Goal: Go to known website: Access a specific website the user already knows

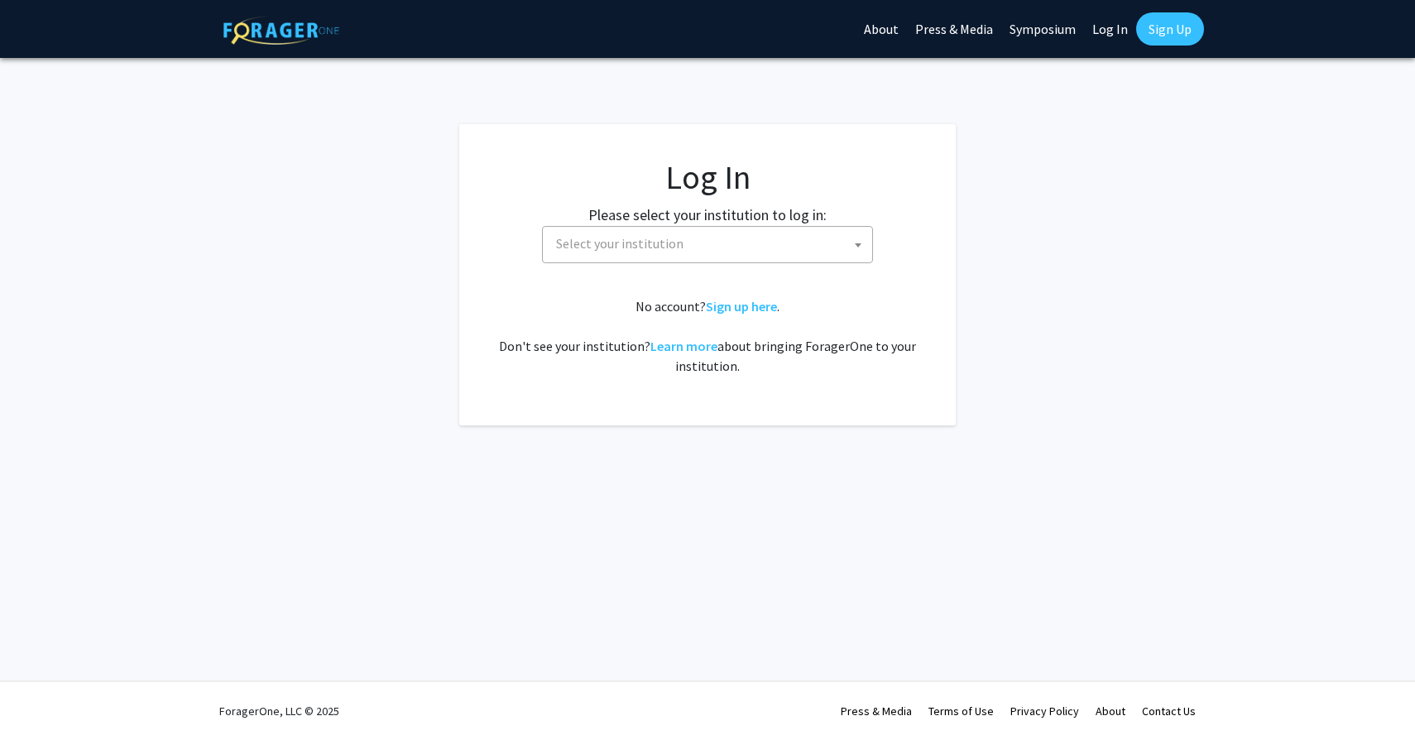
select select
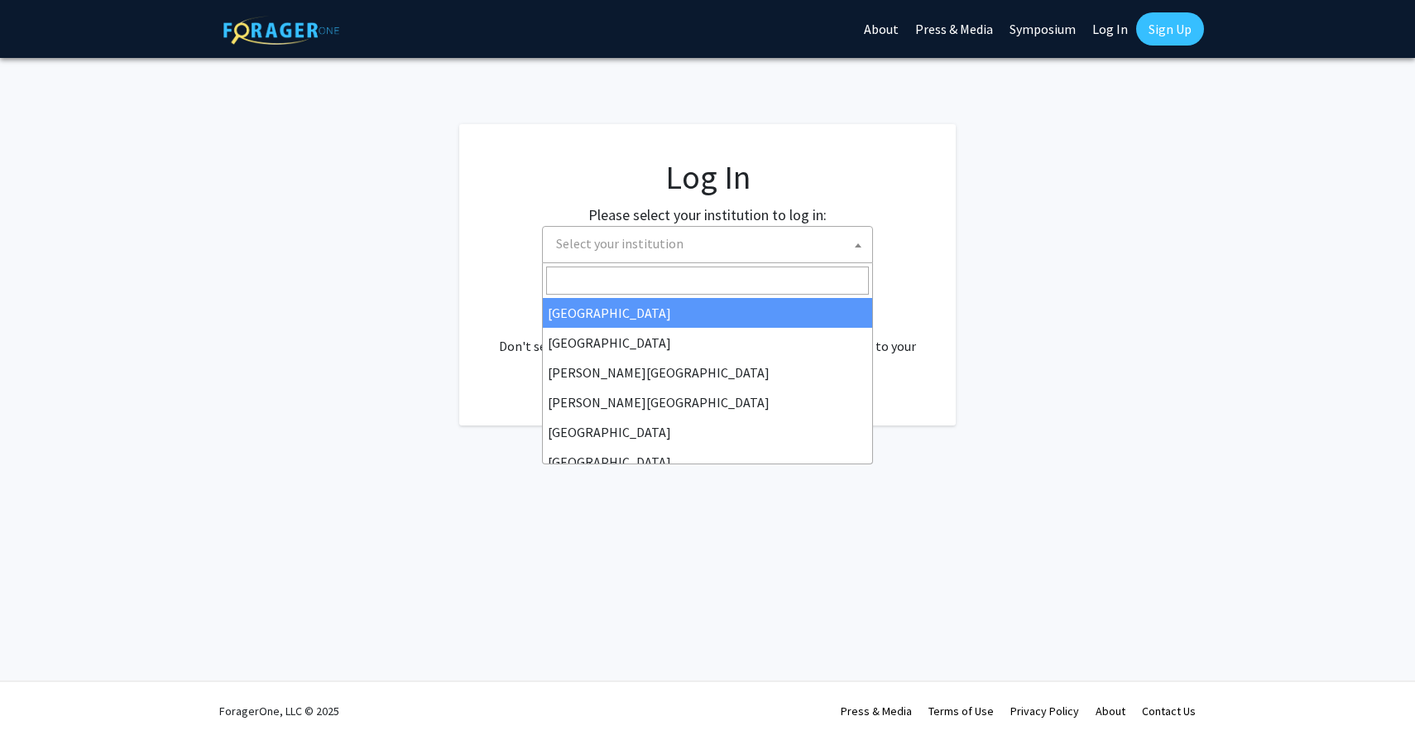
click at [657, 242] on span "Select your institution" at bounding box center [619, 243] width 127 height 17
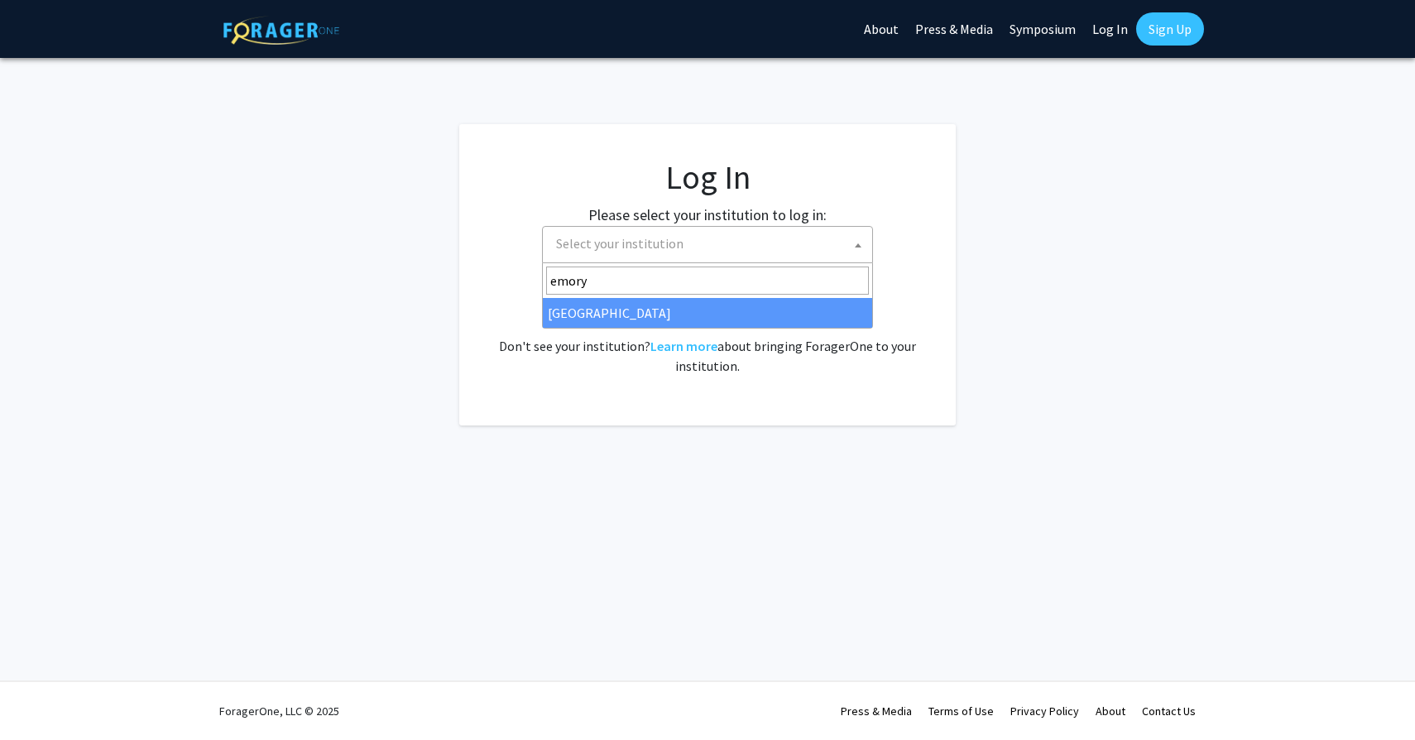
type input "emory"
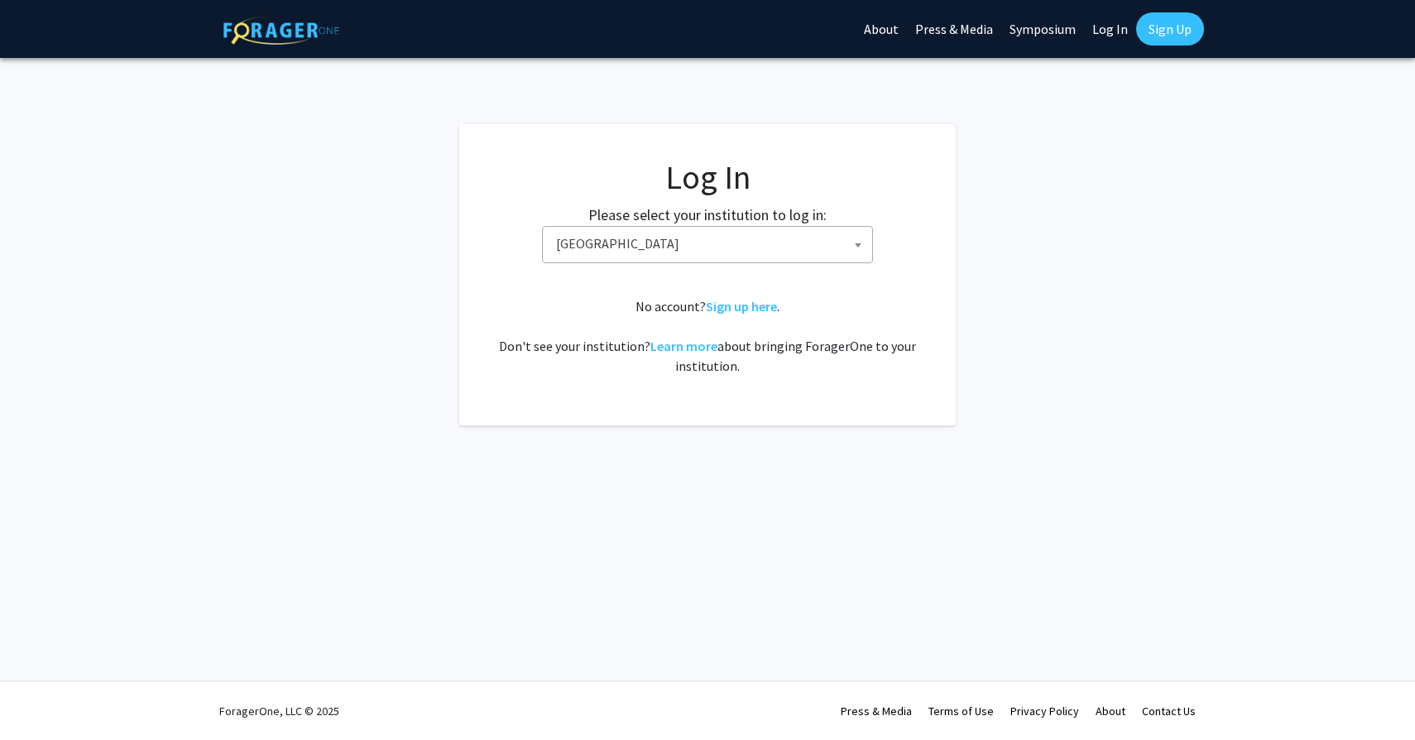
select select "12"
click at [36, 97] on div "Skip navigation About Press & Media Symposium Log In Sign Up Complete your prof…" at bounding box center [707, 370] width 1415 height 740
select select
